Goal: Find specific page/section: Find specific page/section

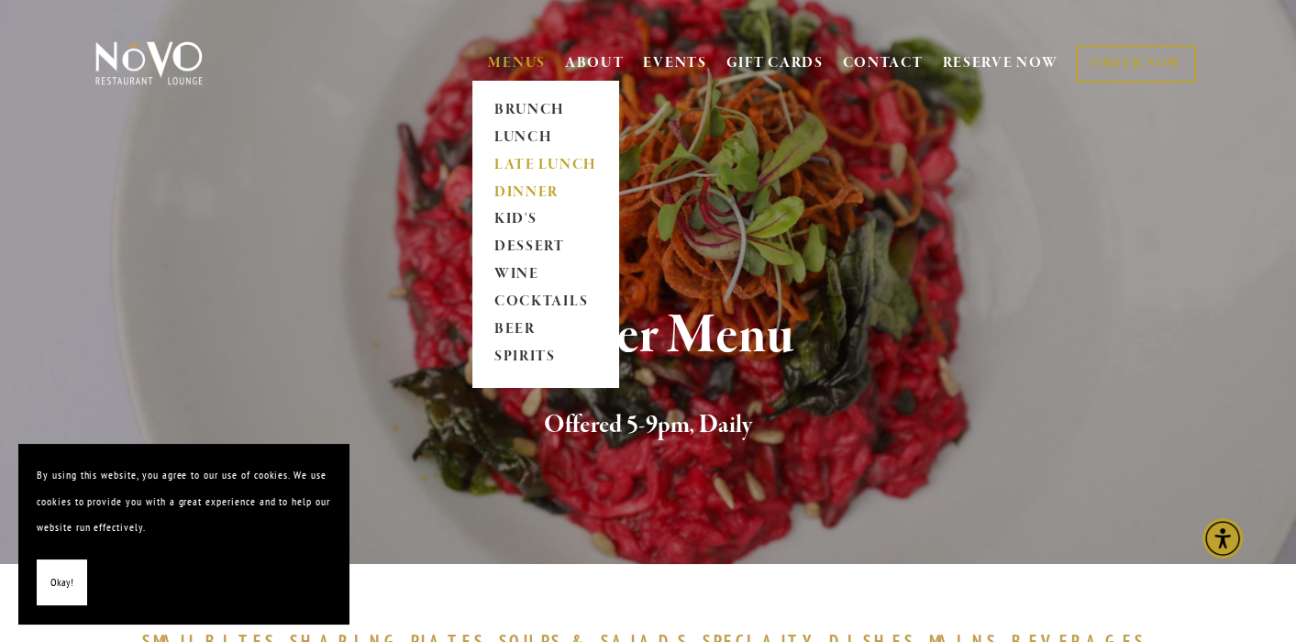
click at [504, 169] on link "LATE LUNCH" at bounding box center [545, 165] width 115 height 28
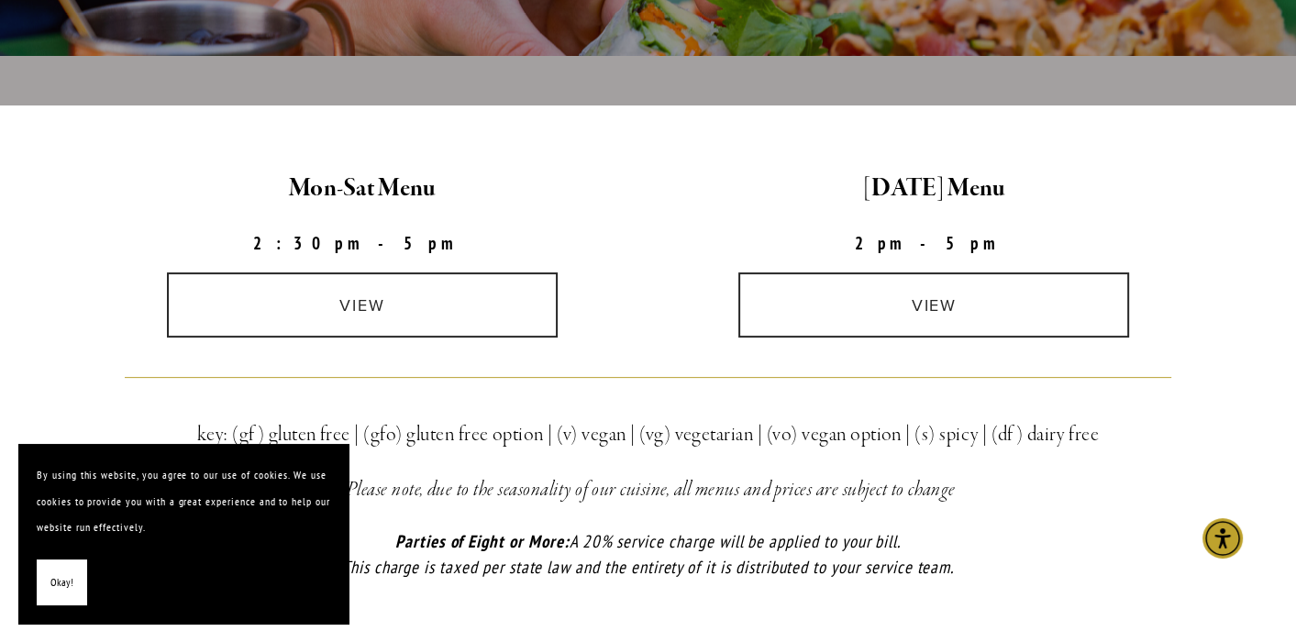
scroll to position [642, 0]
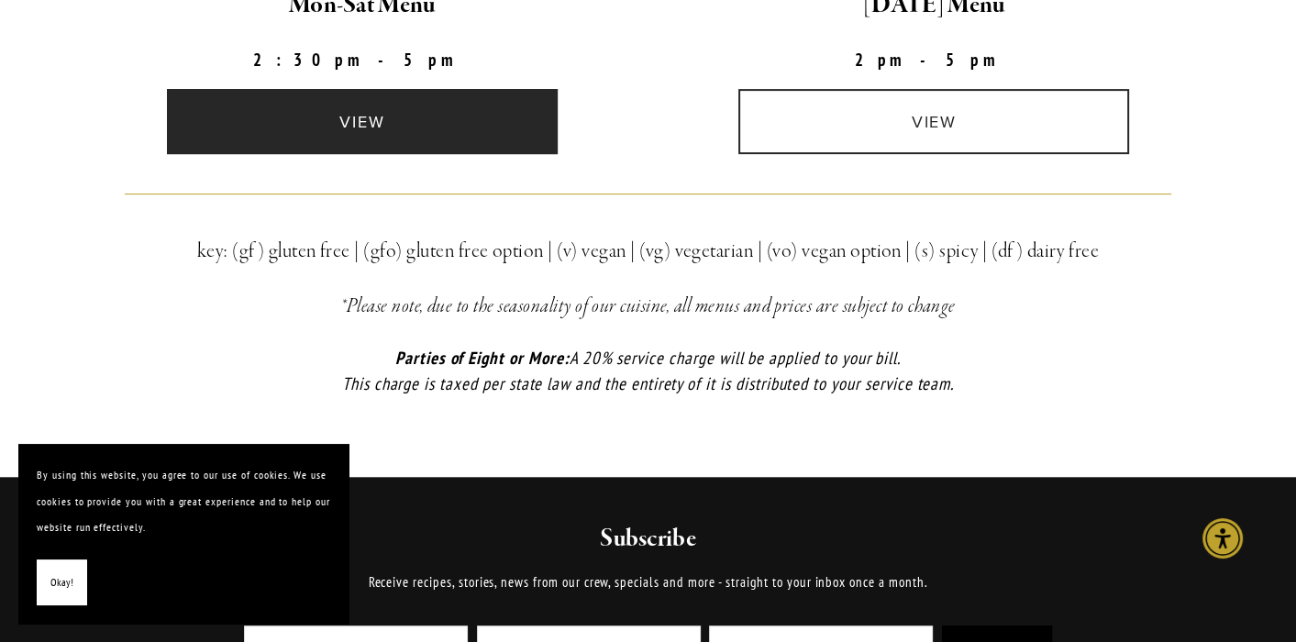
click at [452, 117] on link "view" at bounding box center [362, 121] width 391 height 65
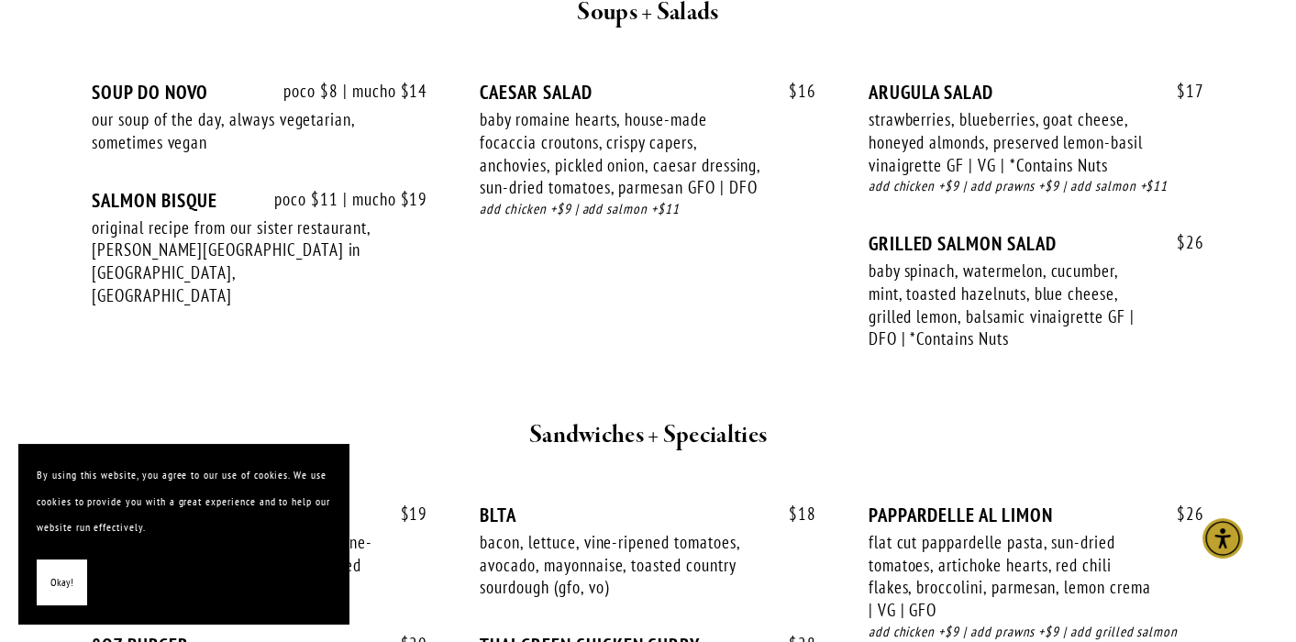
scroll to position [1651, 0]
